Goal: Information Seeking & Learning: Learn about a topic

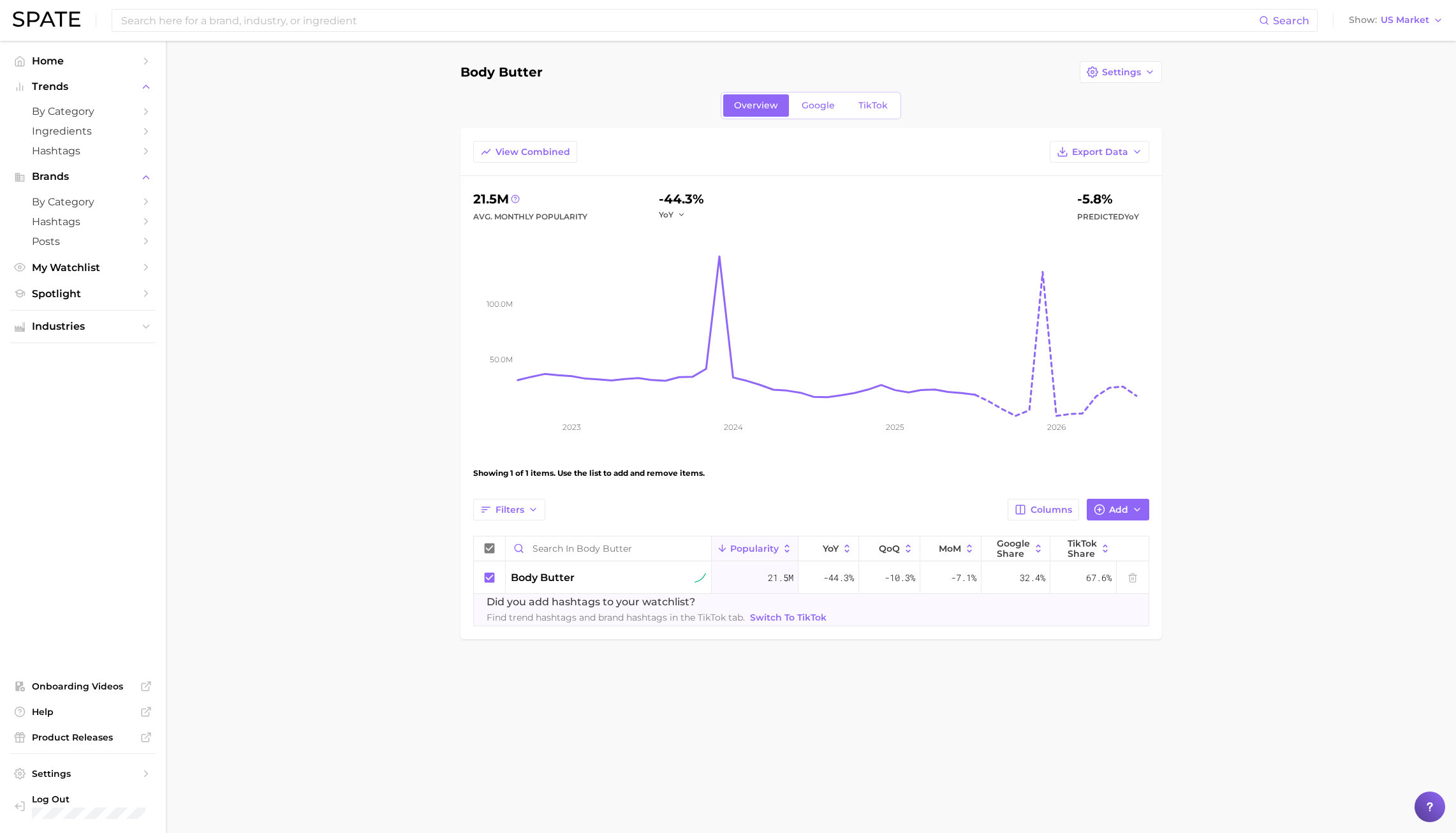
click at [350, 182] on main "Body butter Settings Overview Google TikTok View Combined Export Data 21.5m Avg…" at bounding box center [811, 372] width 1290 height 662
